Goal: Navigation & Orientation: Find specific page/section

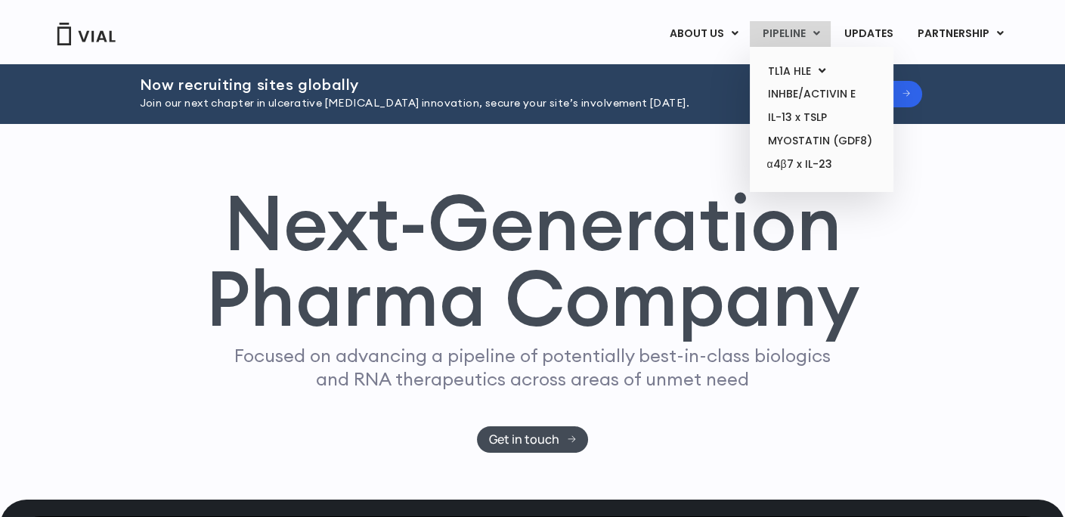
click at [785, 38] on link "PIPELINE" at bounding box center [790, 34] width 81 height 26
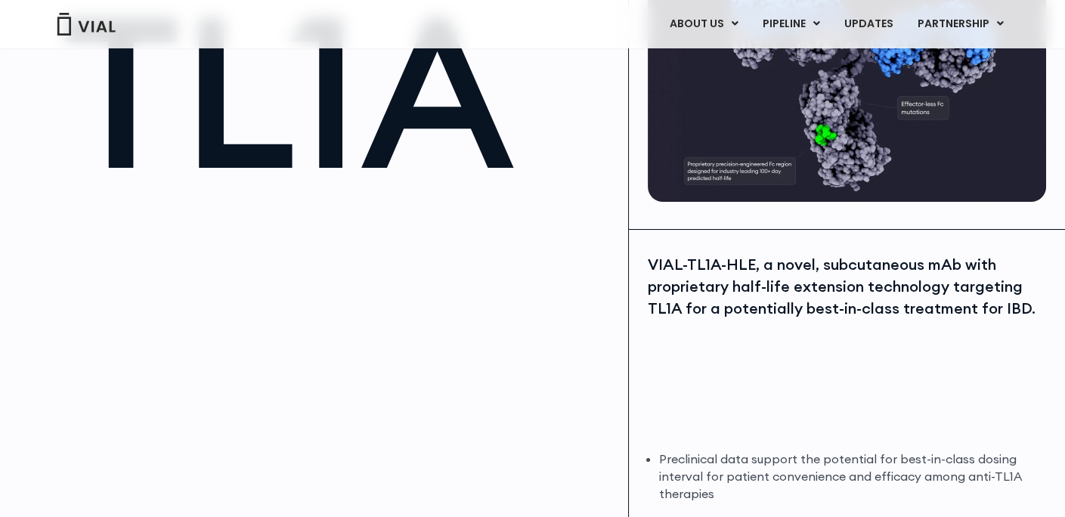
scroll to position [227, 0]
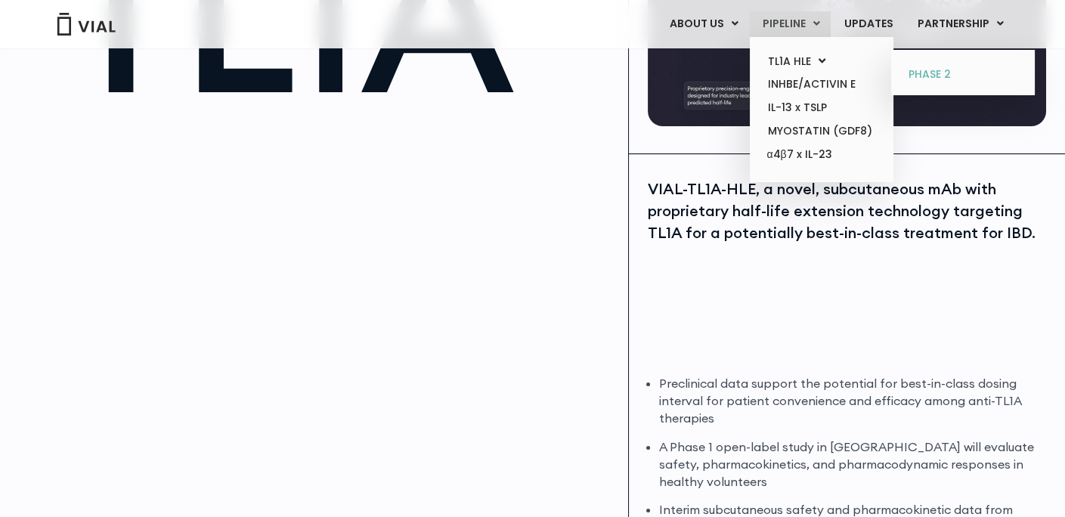
click at [927, 70] on link "PHASE 2" at bounding box center [962, 75] width 132 height 24
